Goal: Task Accomplishment & Management: Complete application form

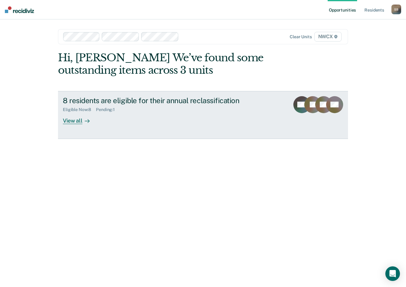
click at [75, 121] on div "View all" at bounding box center [80, 118] width 34 height 12
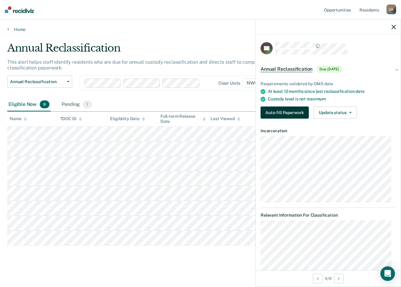
click at [286, 112] on button "Auto-fill Paperwork" at bounding box center [285, 113] width 48 height 12
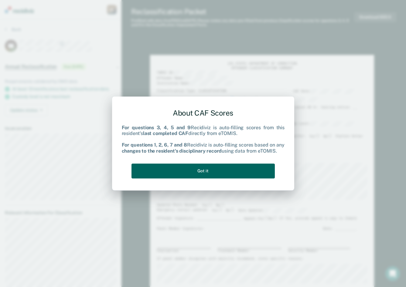
click at [209, 170] on button "Got it" at bounding box center [202, 171] width 143 height 15
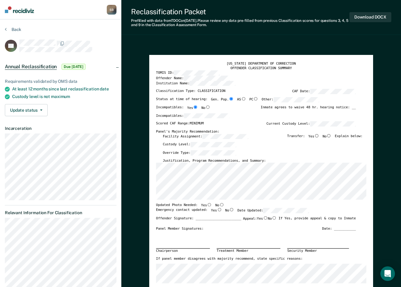
click at [331, 136] on input "No" at bounding box center [329, 135] width 5 height 3
type textarea "x"
radio input "true"
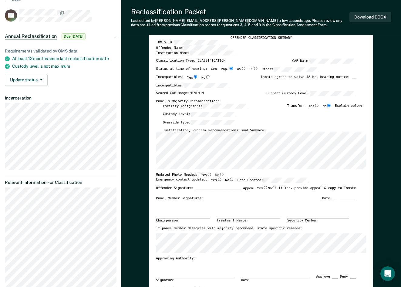
click at [207, 174] on input "Yes" at bounding box center [209, 174] width 5 height 3
type textarea "x"
radio input "true"
click at [217, 179] on input "Yes" at bounding box center [219, 179] width 5 height 3
type textarea "x"
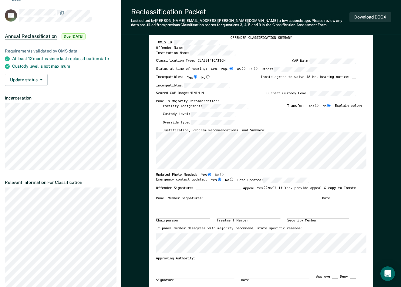
radio input "true"
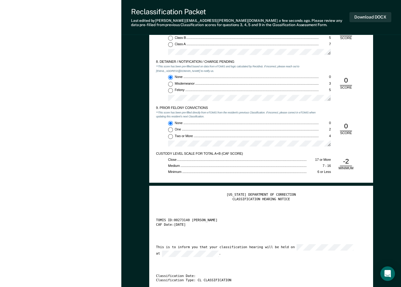
scroll to position [850, 0]
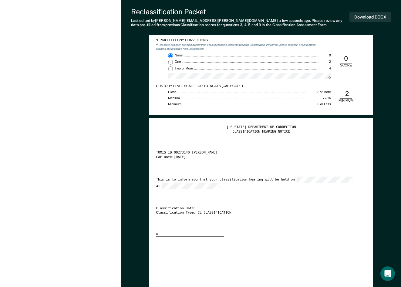
drag, startPoint x: 255, startPoint y: 217, endPoint x: 270, endPoint y: 170, distance: 49.8
click at [255, 217] on div "[US_STATE] DEPARTMENT OF CORRECTION CLASSIFICATION HEARING NOTICE TOMIS ID: 002…" at bounding box center [261, 181] width 210 height 112
click at [277, 164] on div "[US_STATE] DEPARTMENT OF CORRECTION CLASSIFICATION HEARING NOTICE TOMIS ID: 002…" at bounding box center [261, 181] width 210 height 112
click at [361, 15] on button "Download DOCX" at bounding box center [371, 17] width 42 height 10
type textarea "x"
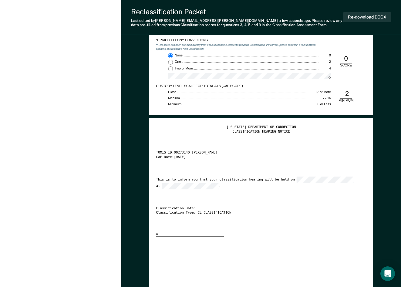
click at [209, 254] on div "[US_STATE] DEPARTMENT OF CORRECTION CLASSIFICATION HEARING NOTICE TOMIS ID: 002…" at bounding box center [261, 264] width 210 height 278
